Goal: Task Accomplishment & Management: Use online tool/utility

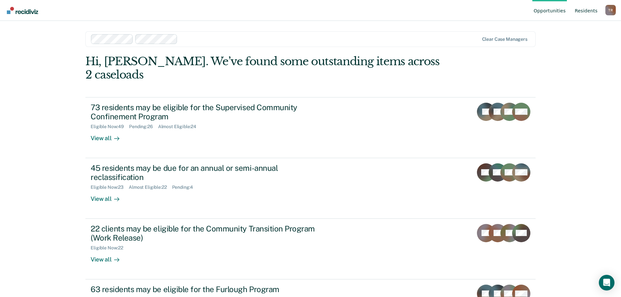
click at [585, 8] on link "Resident s" at bounding box center [586, 10] width 25 height 21
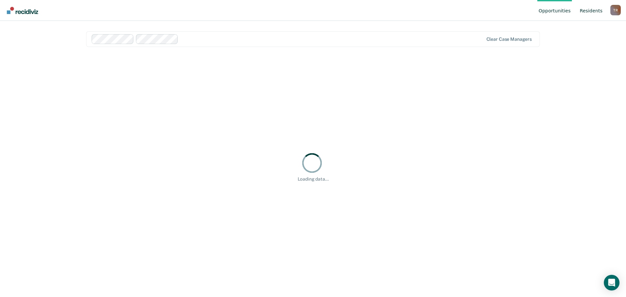
click at [592, 11] on link "Resident s" at bounding box center [590, 10] width 25 height 21
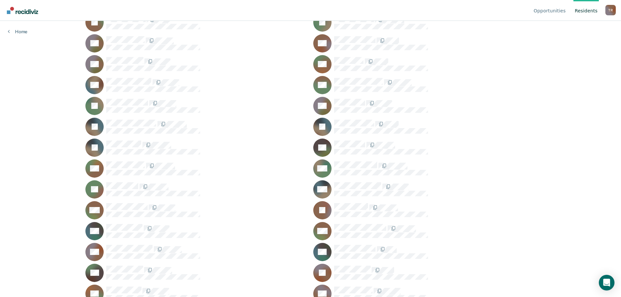
scroll to position [196, 0]
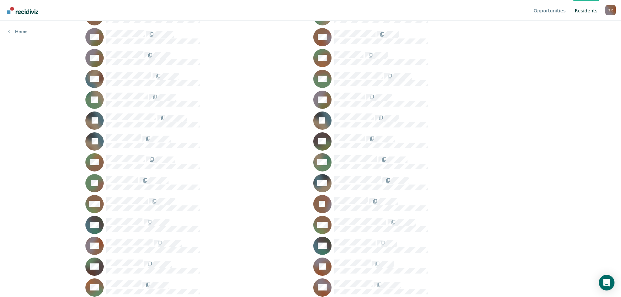
click at [342, 217] on div "WH" at bounding box center [424, 225] width 222 height 18
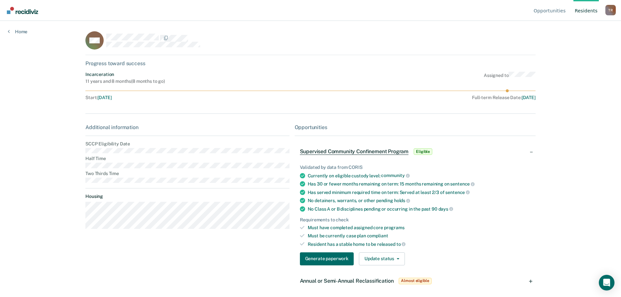
scroll to position [23, 0]
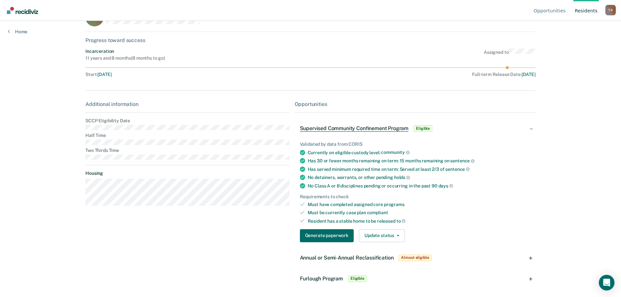
click at [373, 258] on span "Annual or Semi-Annual Reclassification" at bounding box center [347, 258] width 94 height 6
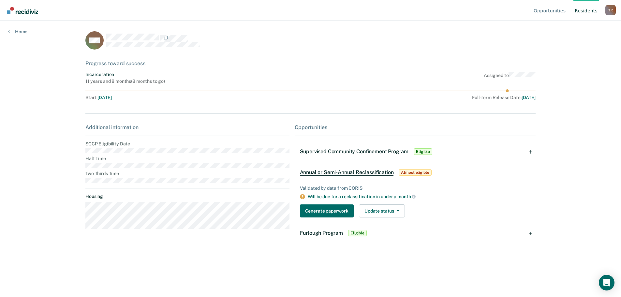
scroll to position [0, 0]
click at [326, 212] on button "Generate paperwork" at bounding box center [327, 210] width 54 height 13
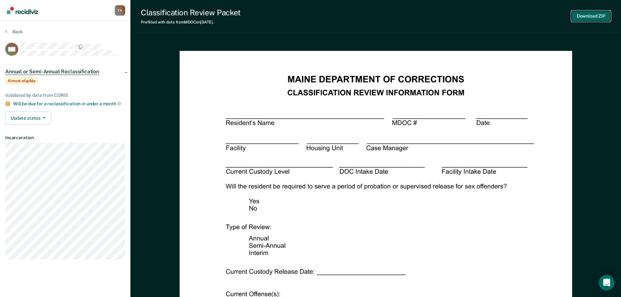
click at [580, 16] on button "Download ZIP" at bounding box center [591, 16] width 39 height 11
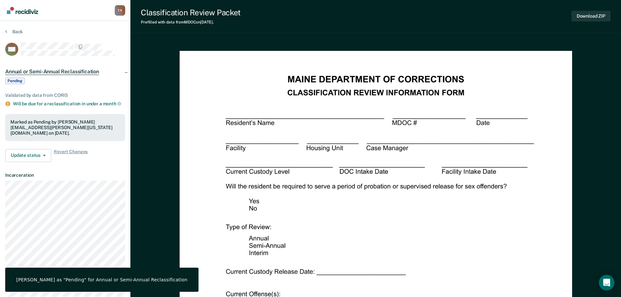
click at [30, 12] on img "Go to Recidiviz Home" at bounding box center [22, 10] width 31 height 7
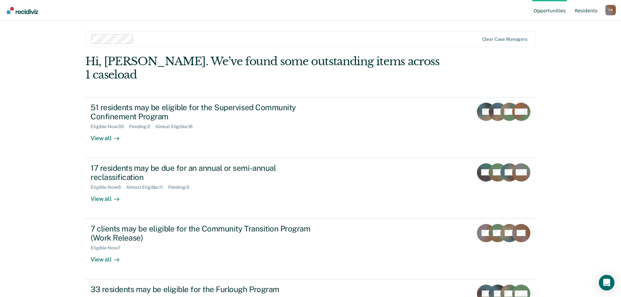
click at [585, 10] on link "Resident s" at bounding box center [586, 10] width 25 height 21
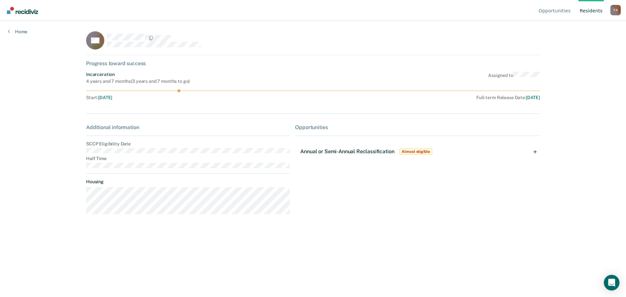
click at [329, 150] on span "Annual or Semi-Annual Reclassification" at bounding box center [347, 151] width 94 height 6
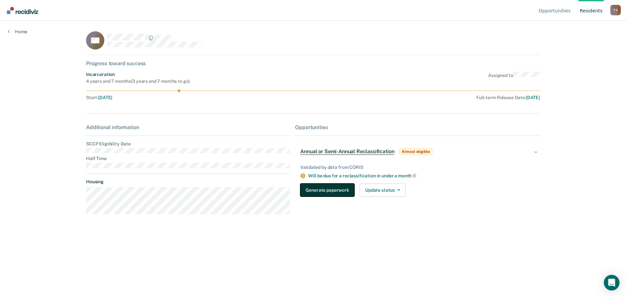
click at [328, 192] on button "Generate paperwork" at bounding box center [327, 190] width 54 height 13
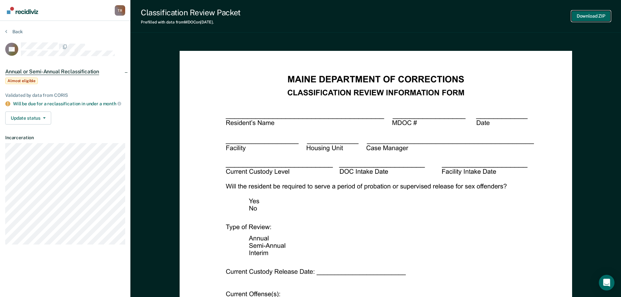
click at [585, 15] on button "Download ZIP" at bounding box center [591, 16] width 39 height 11
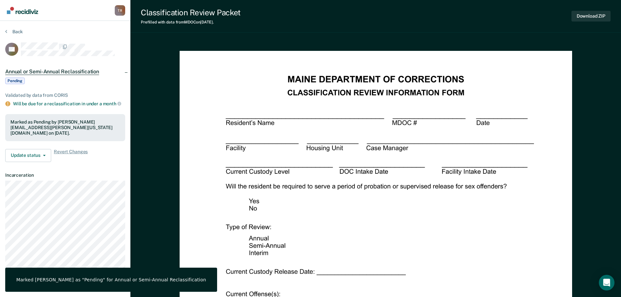
click at [22, 9] on img "Go to Recidiviz Home" at bounding box center [22, 10] width 31 height 7
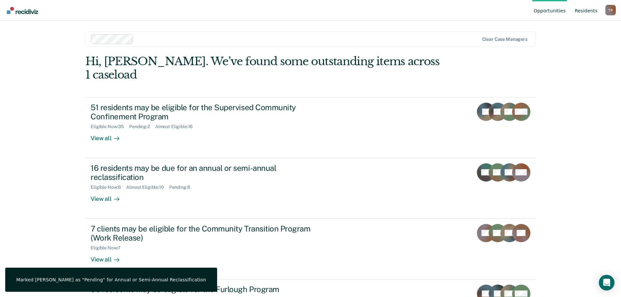
click at [588, 11] on link "Resident s" at bounding box center [586, 10] width 25 height 21
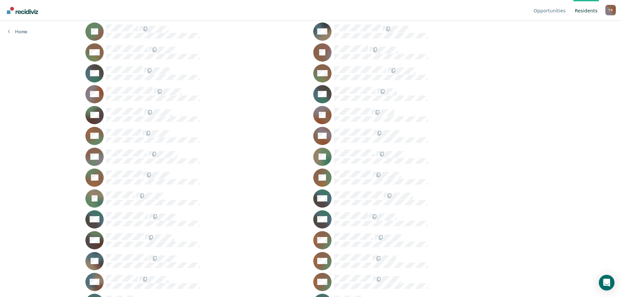
scroll to position [359, 0]
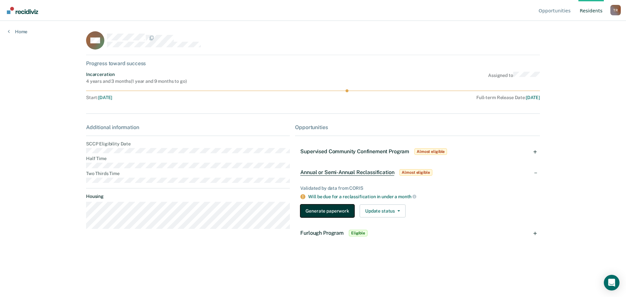
click at [329, 207] on button "Generate paperwork" at bounding box center [327, 210] width 54 height 13
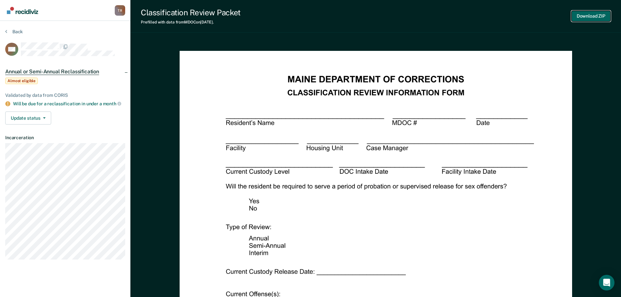
click at [593, 15] on button "Download ZIP" at bounding box center [591, 16] width 39 height 11
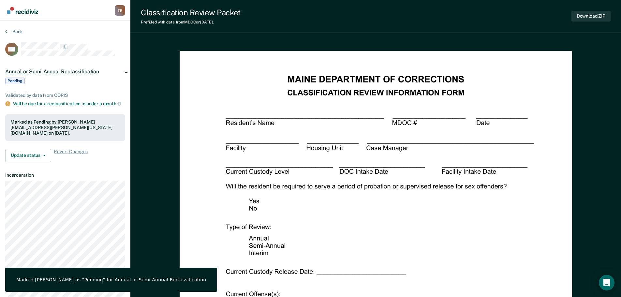
click at [34, 11] on img "Go to Recidiviz Home" at bounding box center [22, 10] width 31 height 7
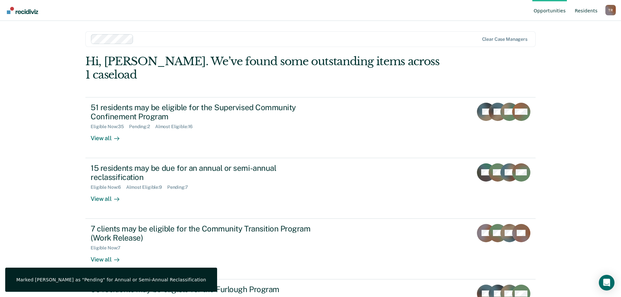
click at [592, 11] on link "Resident s" at bounding box center [586, 10] width 25 height 21
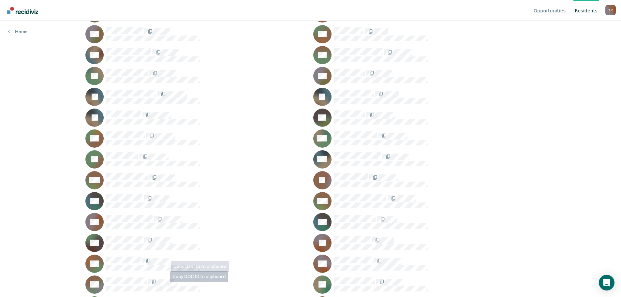
scroll to position [228, 0]
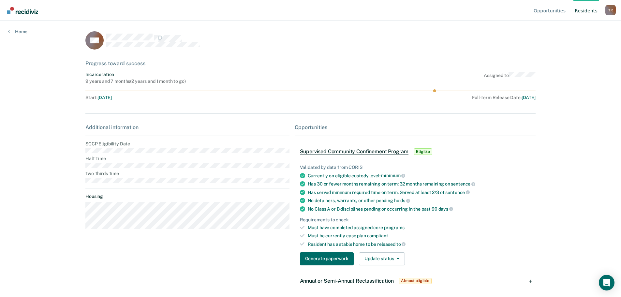
click at [333, 277] on div "Annual or Semi-Annual Reclassification Almost eligible" at bounding box center [366, 281] width 133 height 10
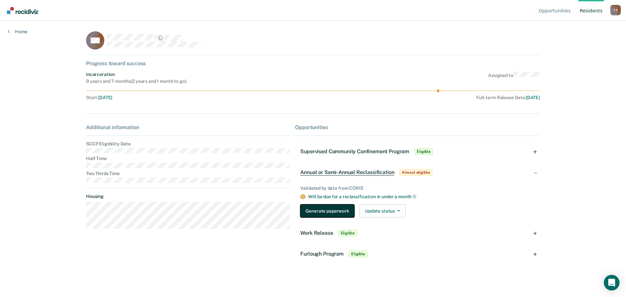
click at [327, 212] on button "Generate paperwork" at bounding box center [327, 210] width 54 height 13
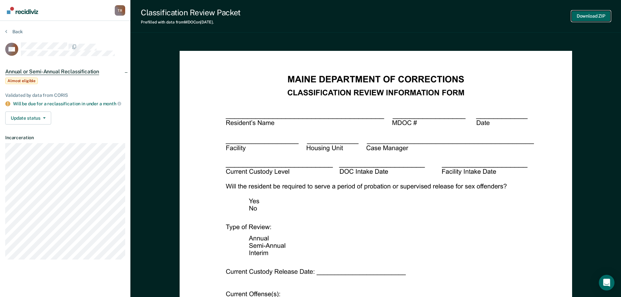
click at [590, 15] on button "Download ZIP" at bounding box center [591, 16] width 39 height 11
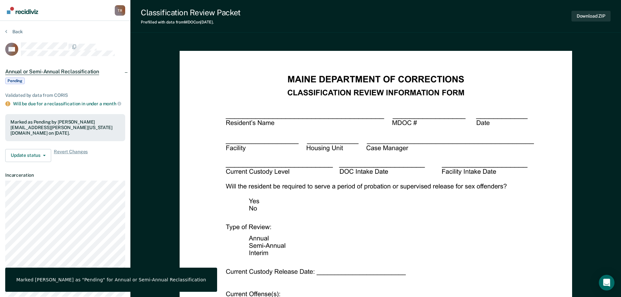
click at [37, 13] on img "Go to Recidiviz Home" at bounding box center [22, 10] width 31 height 7
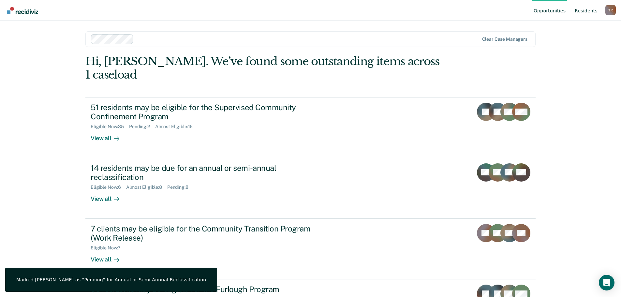
click at [592, 11] on link "Resident s" at bounding box center [586, 10] width 25 height 21
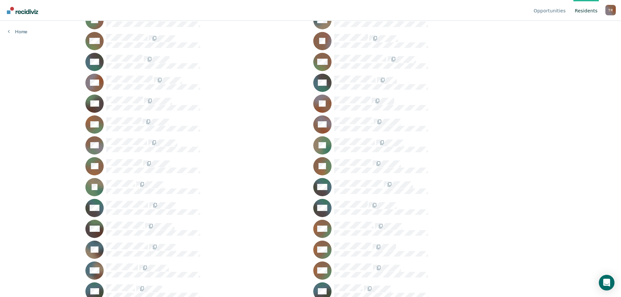
scroll to position [391, 0]
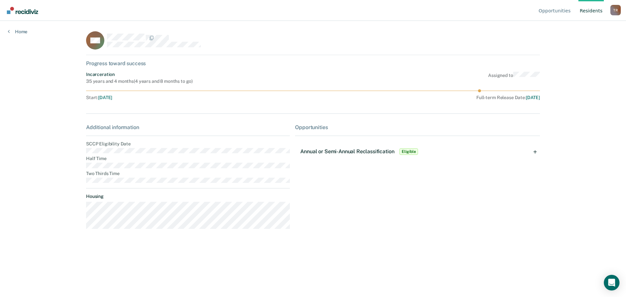
click at [345, 149] on span "Annual or Semi-Annual Reclassification" at bounding box center [347, 151] width 94 height 6
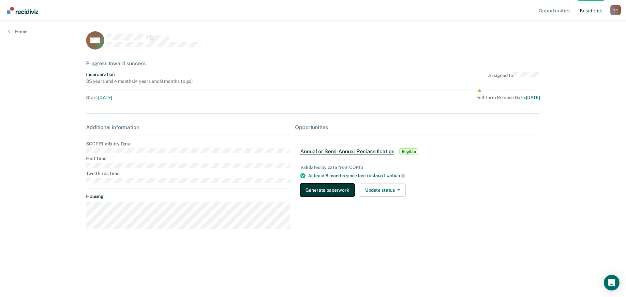
click at [320, 189] on button "Generate paperwork" at bounding box center [327, 190] width 54 height 13
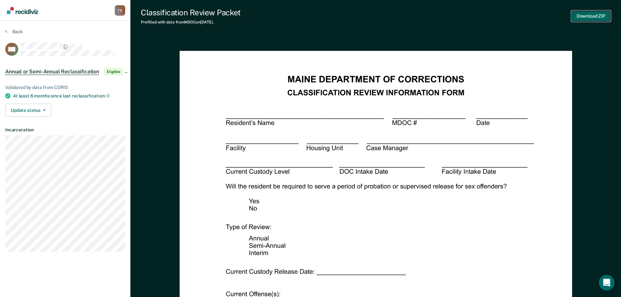
click at [577, 17] on button "Download ZIP" at bounding box center [591, 16] width 39 height 11
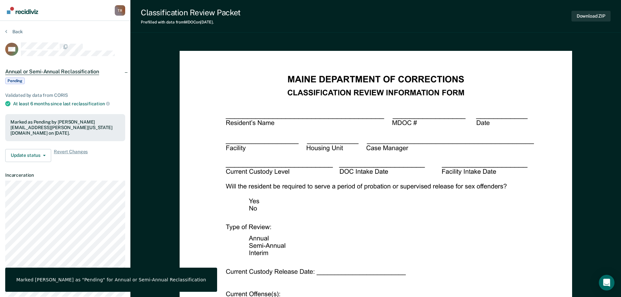
click at [25, 11] on img "Go to Recidiviz Home" at bounding box center [22, 10] width 31 height 7
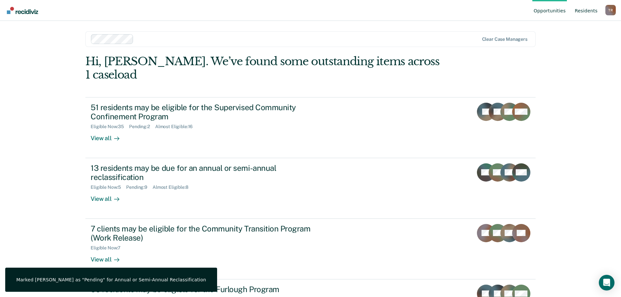
click at [588, 13] on link "Resident s" at bounding box center [586, 10] width 25 height 21
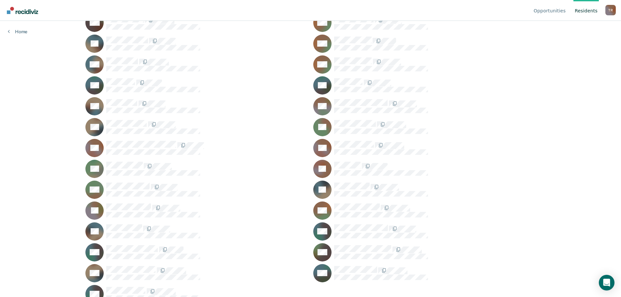
scroll to position [570, 0]
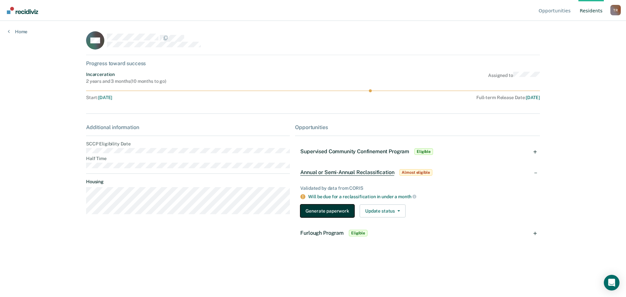
click at [330, 215] on button "Generate paperwork" at bounding box center [327, 210] width 54 height 13
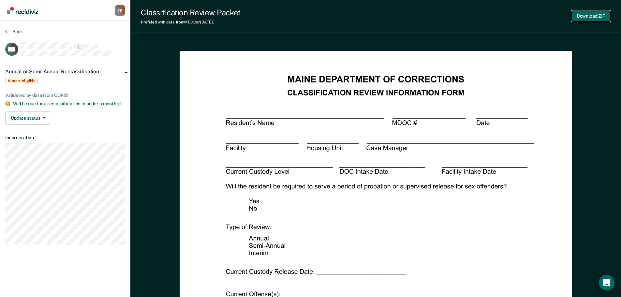
click at [591, 18] on button "Download ZIP" at bounding box center [591, 16] width 39 height 11
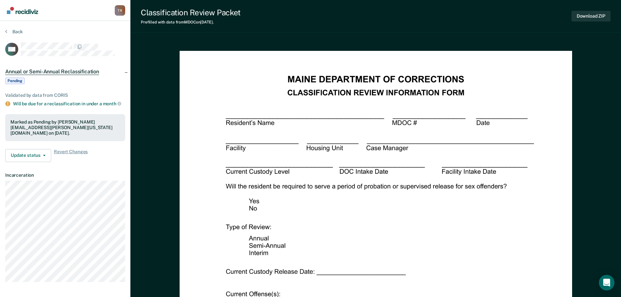
click at [16, 10] on img "Go to Recidiviz Home" at bounding box center [22, 10] width 31 height 7
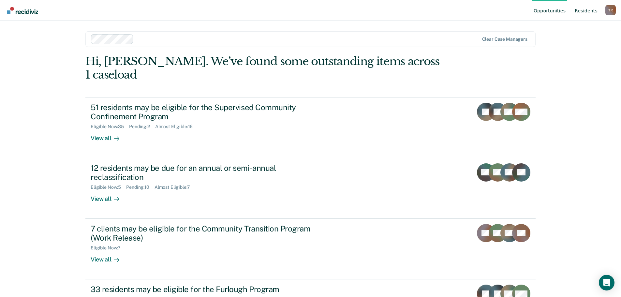
click at [585, 12] on link "Resident s" at bounding box center [586, 10] width 25 height 21
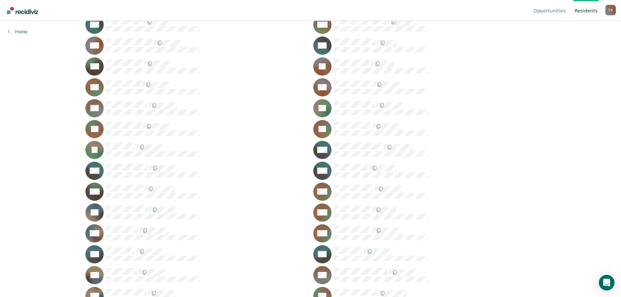
scroll to position [424, 0]
